Goal: Task Accomplishment & Management: Manage account settings

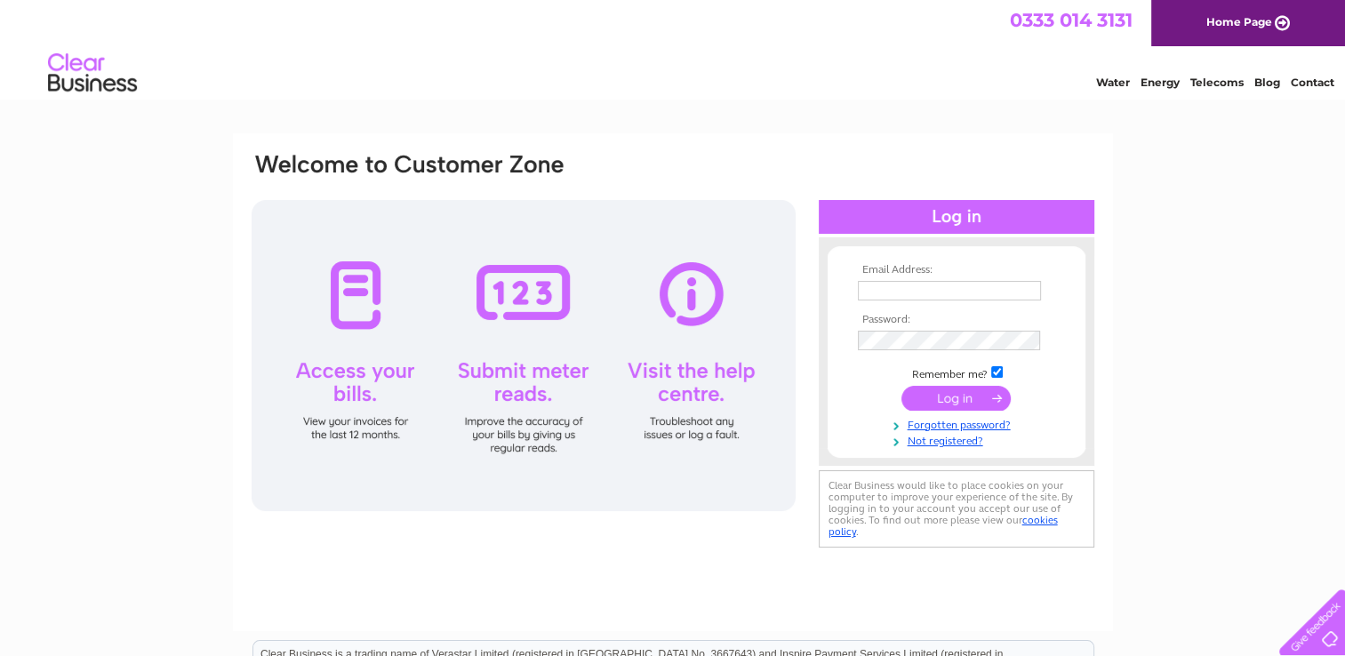
type input "clckitchensandbathrooms@outlook.com"
click at [936, 392] on input "submit" at bounding box center [955, 398] width 109 height 25
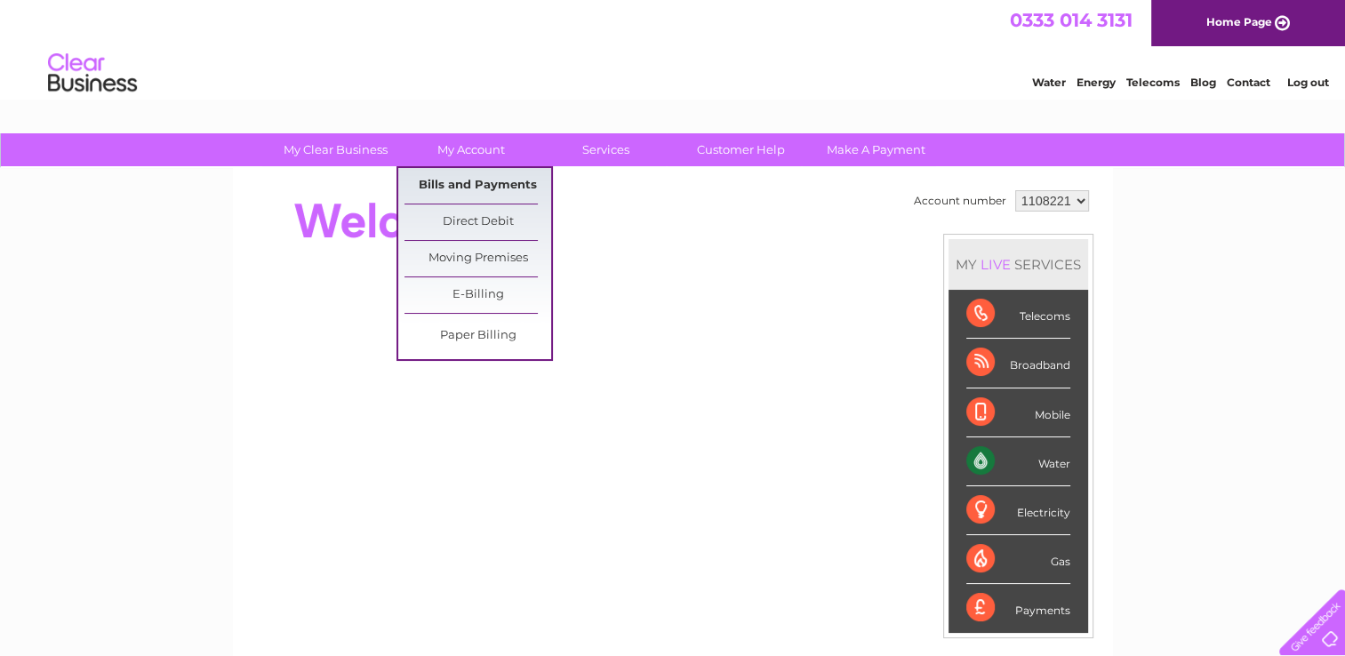
click at [475, 194] on link "Bills and Payments" at bounding box center [477, 186] width 147 height 36
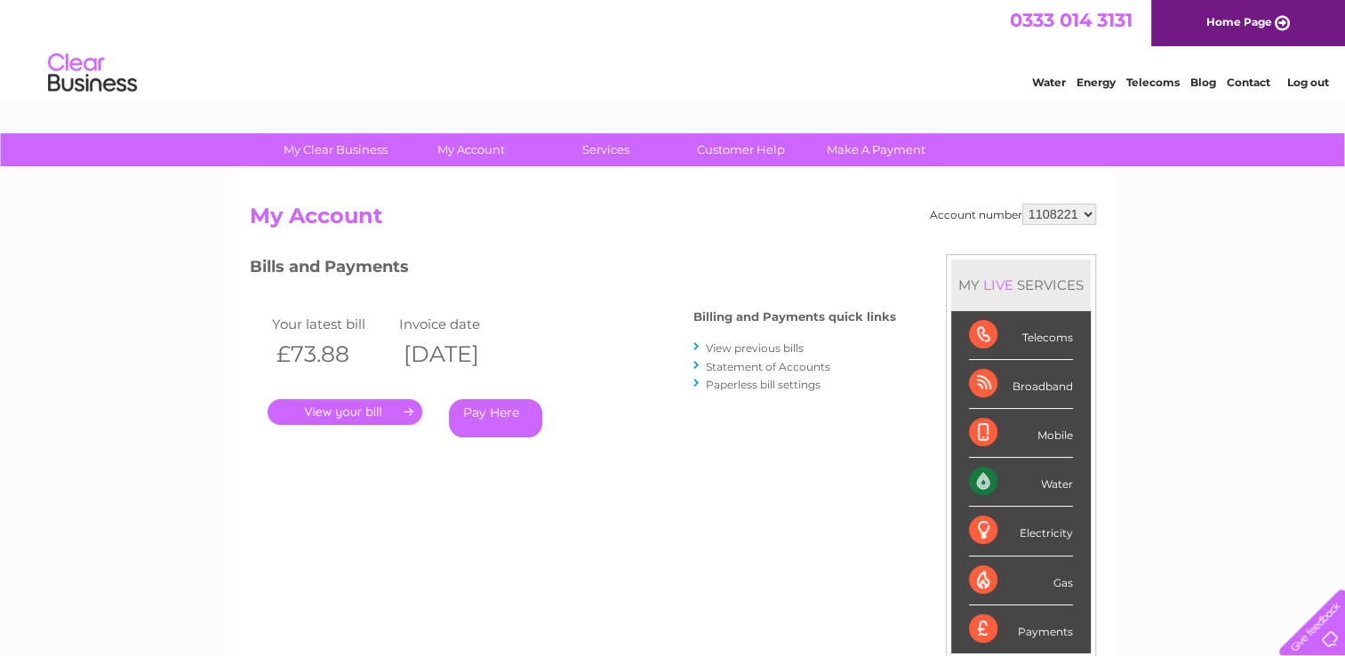
click at [335, 421] on link "." at bounding box center [345, 412] width 155 height 26
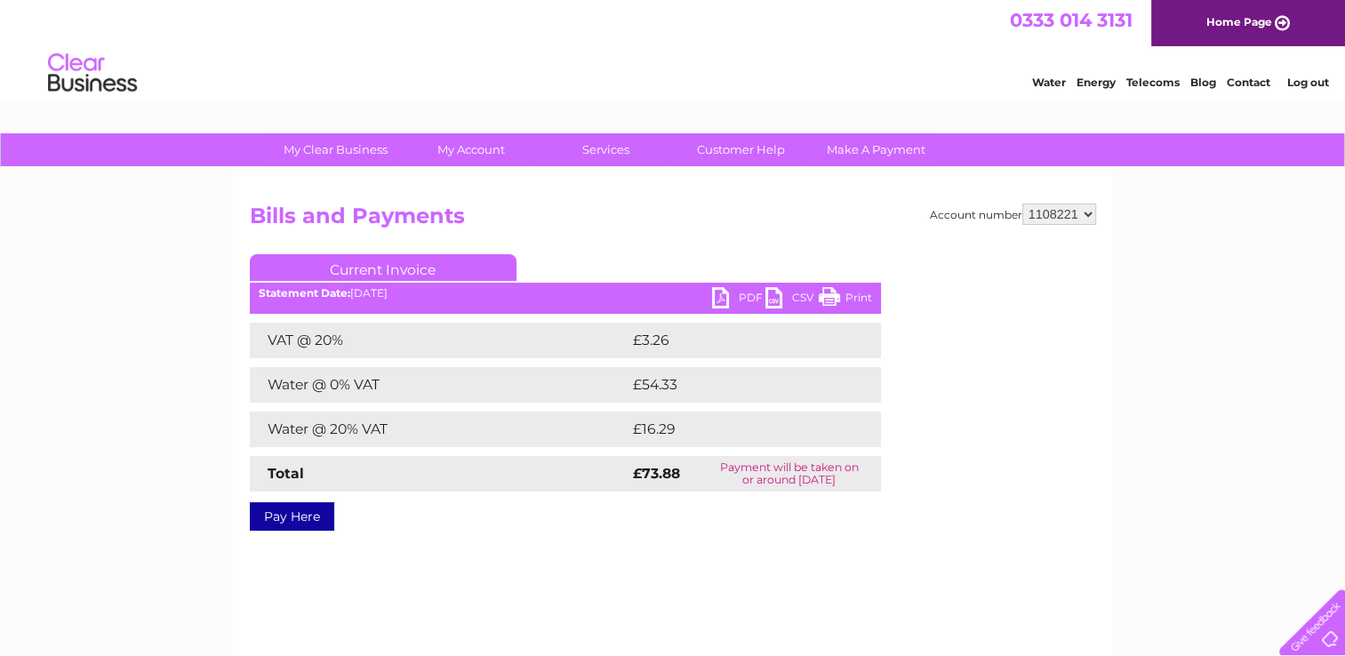
click at [733, 293] on link "PDF" at bounding box center [738, 300] width 53 height 26
